Goal: Navigation & Orientation: Find specific page/section

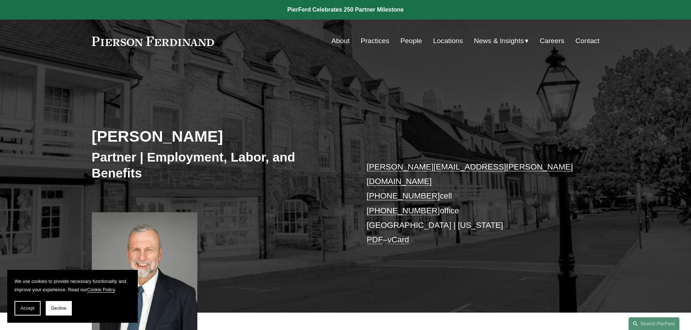
click at [365, 39] on link "Practices" at bounding box center [374, 41] width 29 height 14
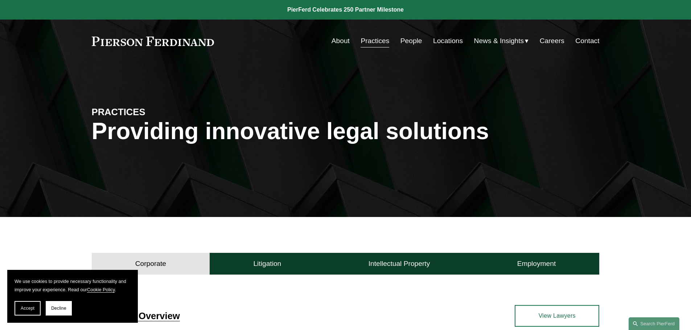
click at [408, 38] on link "People" at bounding box center [411, 41] width 22 height 14
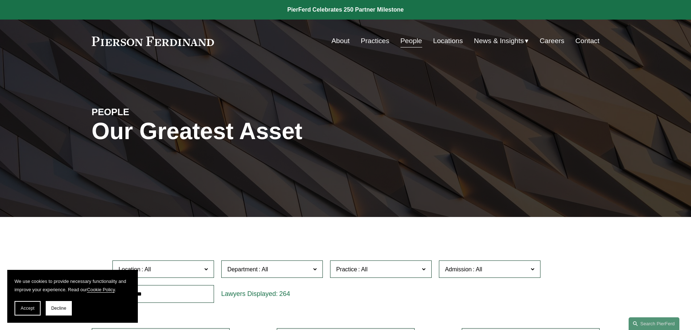
click at [446, 40] on link "Locations" at bounding box center [448, 41] width 30 height 14
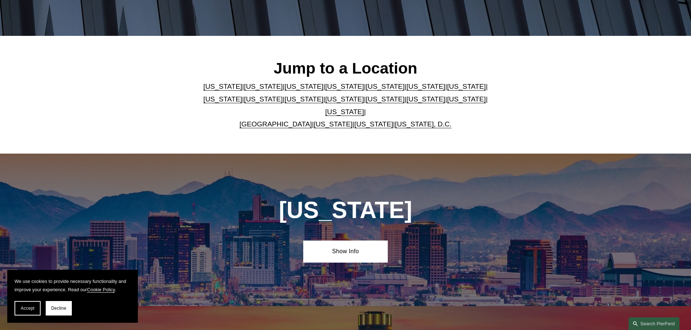
click at [447, 103] on link "[US_STATE]" at bounding box center [466, 99] width 39 height 8
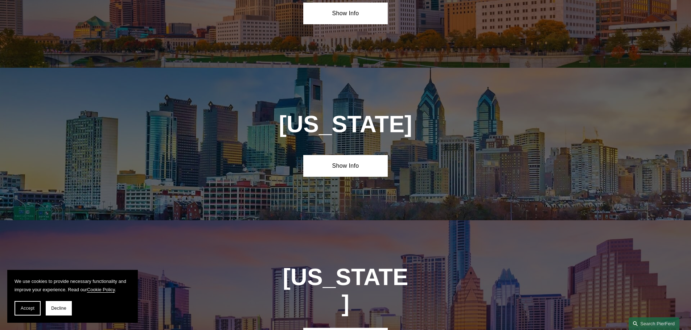
scroll to position [2315, 0]
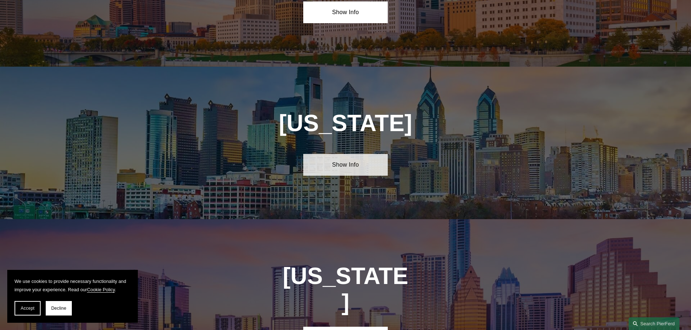
click at [340, 154] on link "Show Info" at bounding box center [345, 165] width 84 height 22
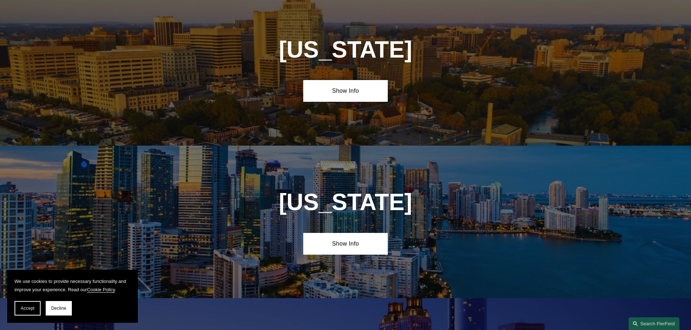
scroll to position [557, 0]
